Goal: Information Seeking & Learning: Learn about a topic

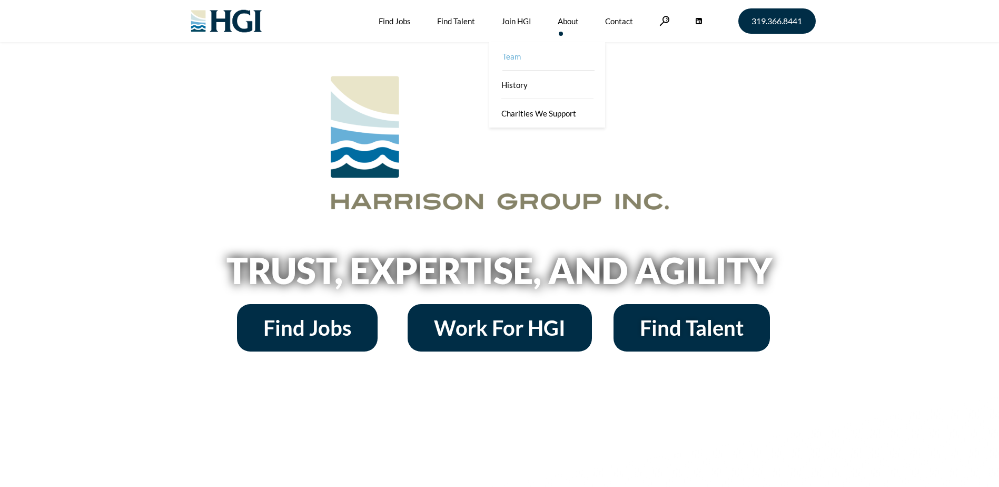
click at [564, 61] on link "Team" at bounding box center [548, 56] width 116 height 28
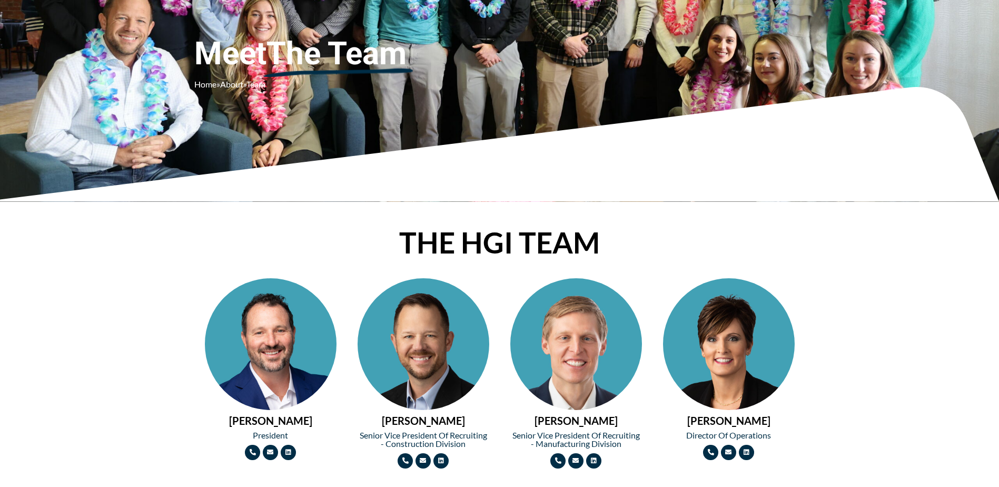
scroll to position [211, 0]
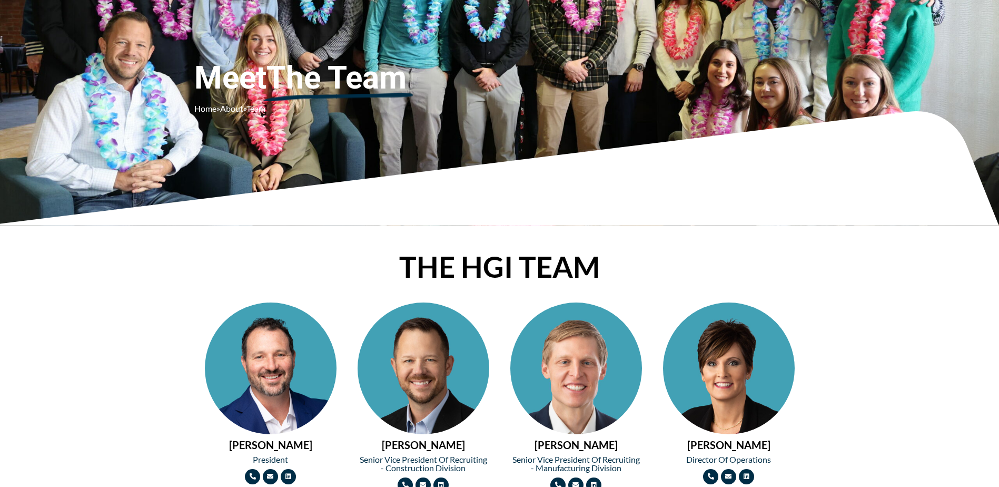
click at [232, 397] on img at bounding box center [271, 401] width 132 height 198
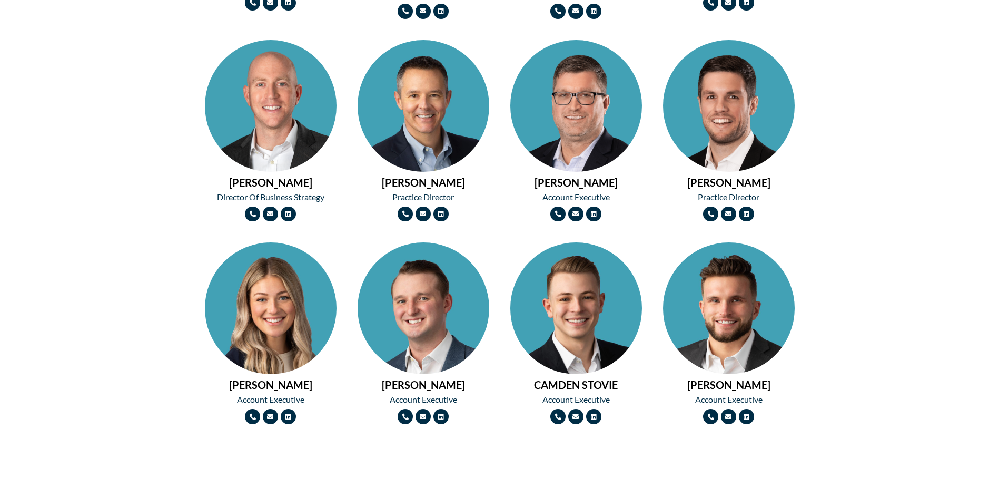
scroll to position [685, 0]
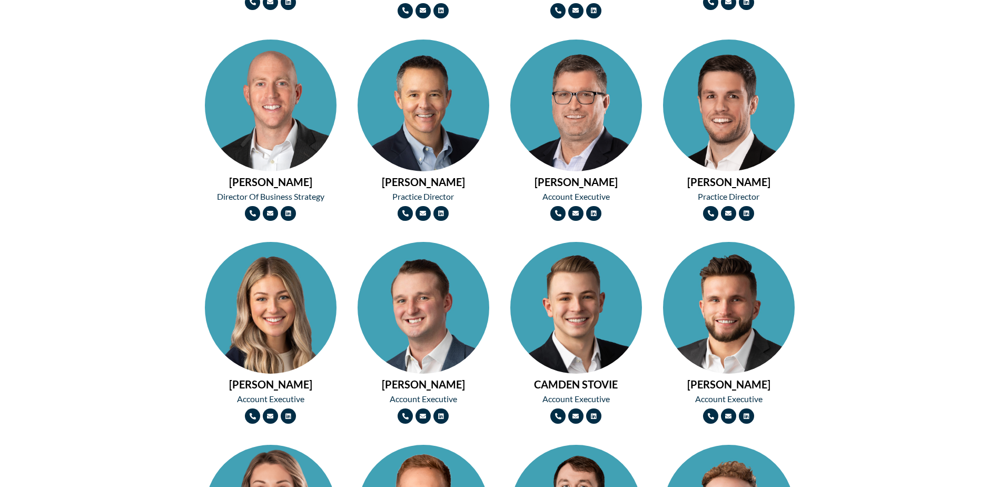
click at [551, 307] on img at bounding box center [576, 341] width 132 height 198
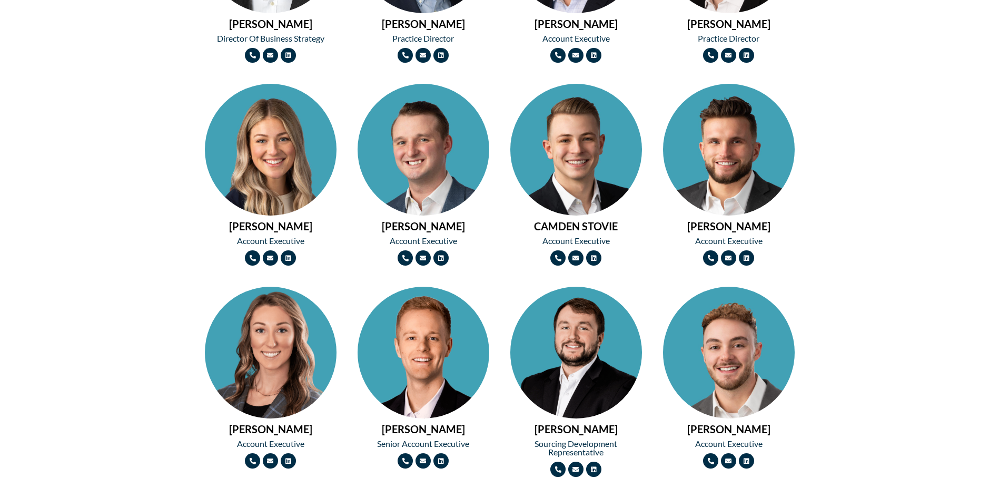
scroll to position [896, 0]
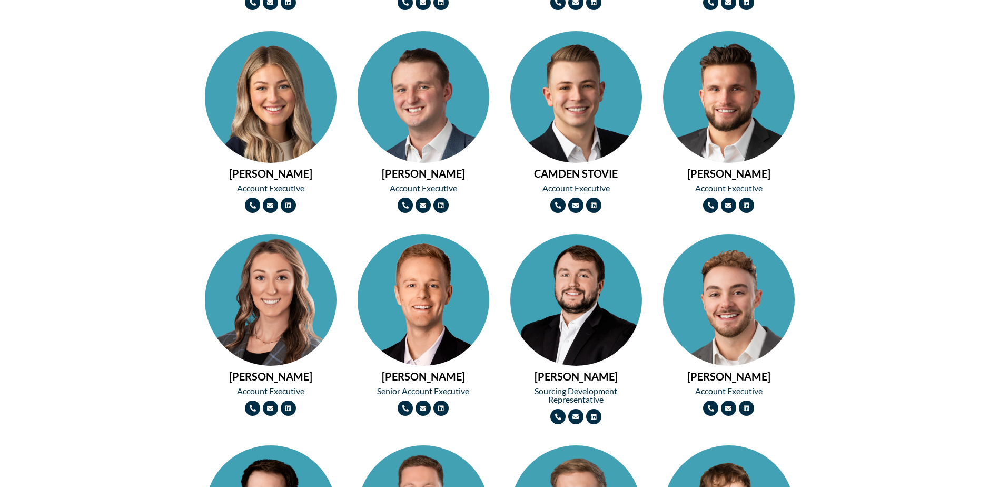
click at [408, 308] on img at bounding box center [424, 333] width 132 height 198
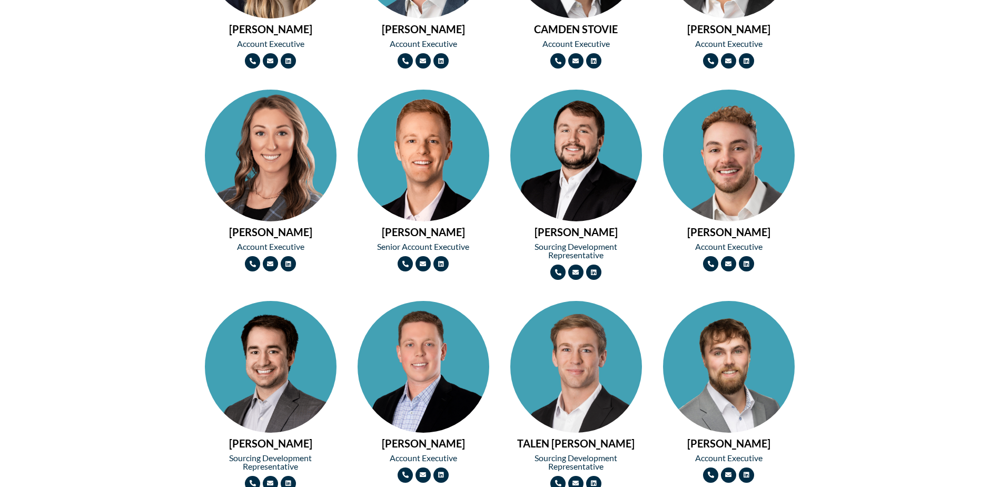
scroll to position [1054, 0]
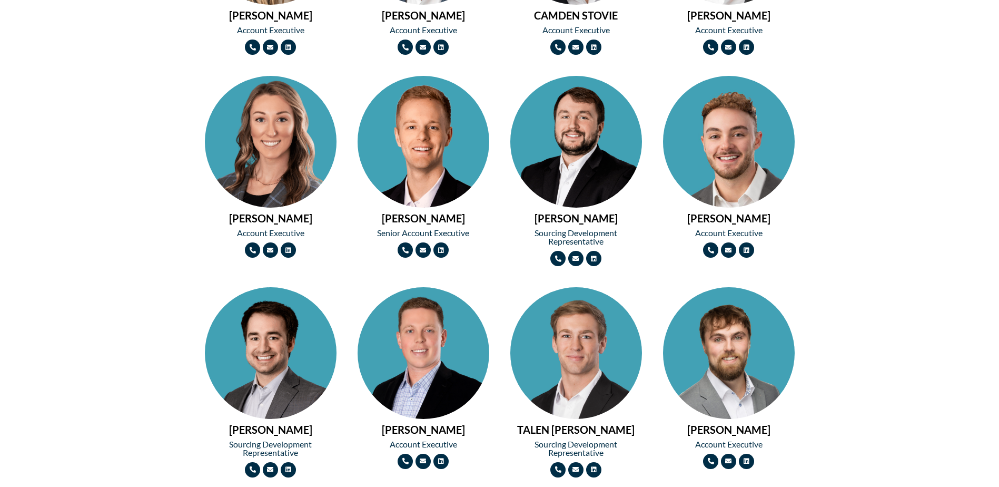
click at [721, 148] on img at bounding box center [729, 175] width 132 height 198
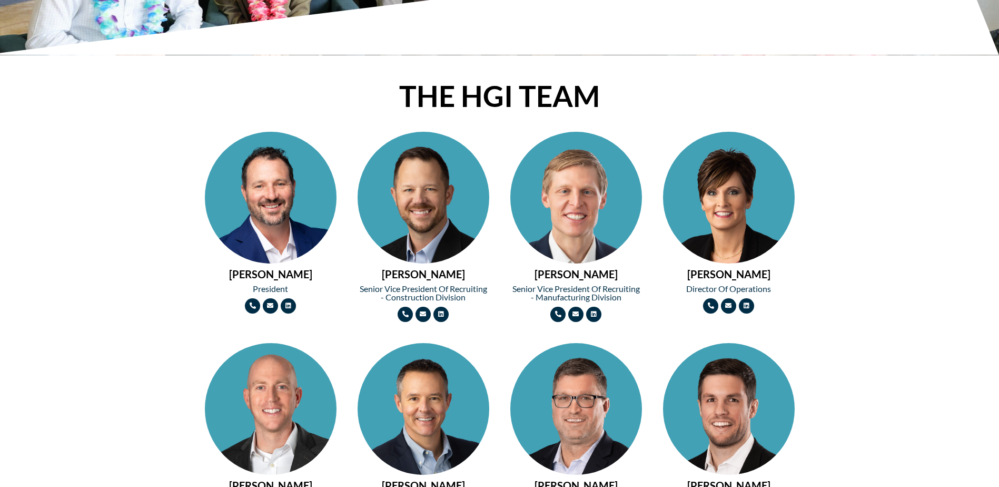
scroll to position [369, 0]
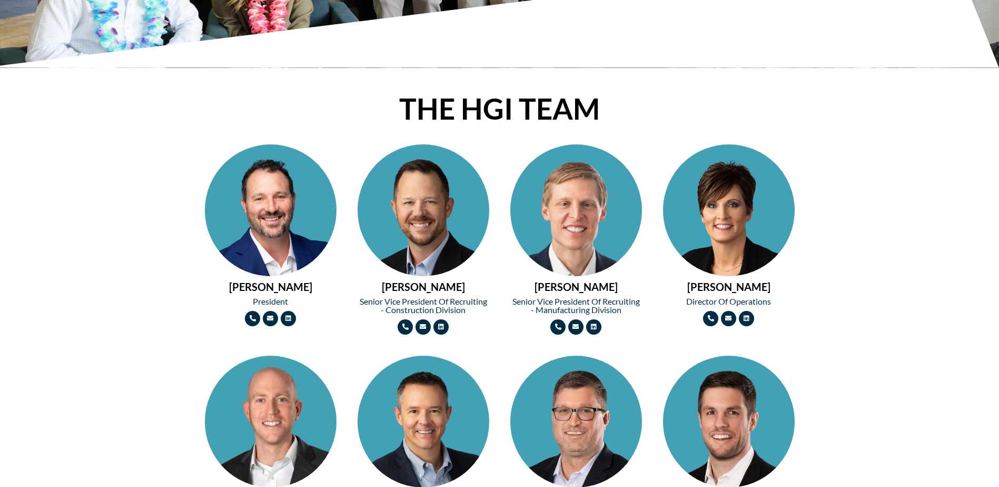
click at [716, 216] on img at bounding box center [729, 243] width 132 height 198
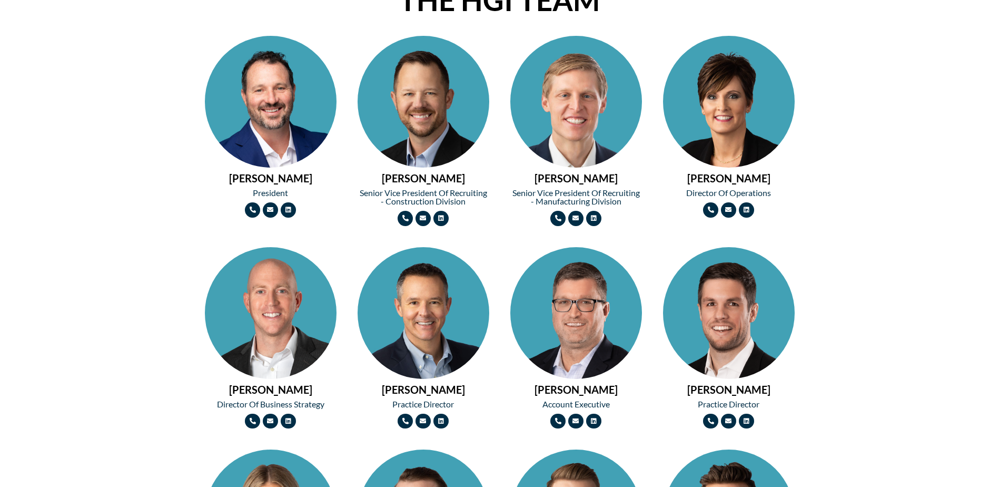
scroll to position [474, 0]
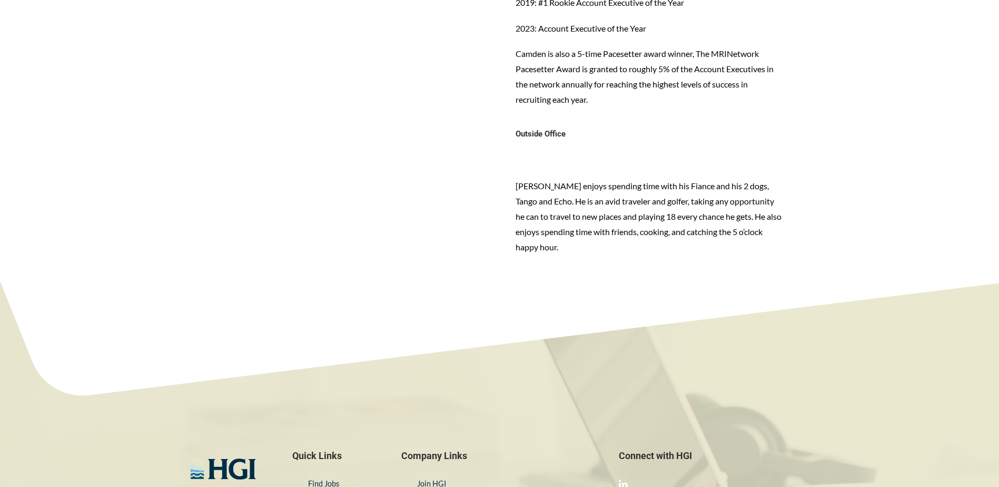
scroll to position [1106, 0]
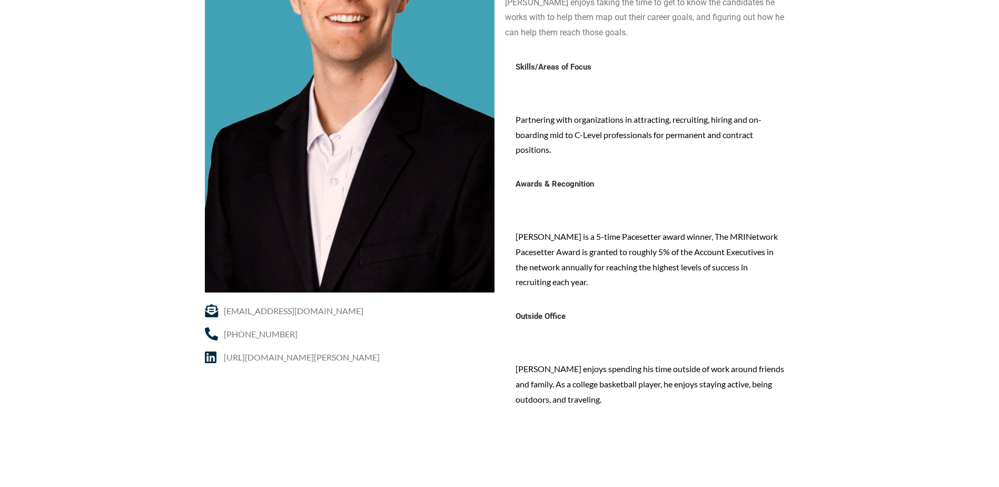
scroll to position [263, 0]
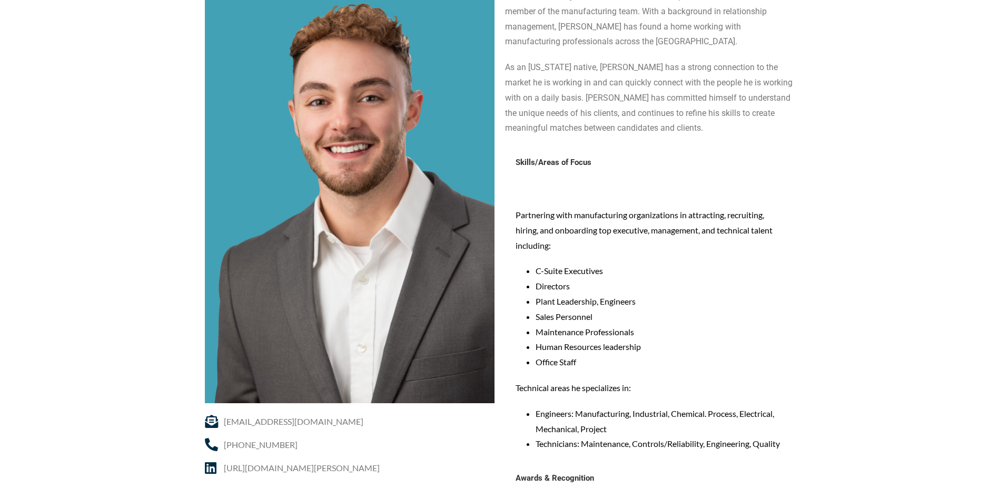
scroll to position [158, 0]
